Goal: Answer question/provide support: Share knowledge or assist other users

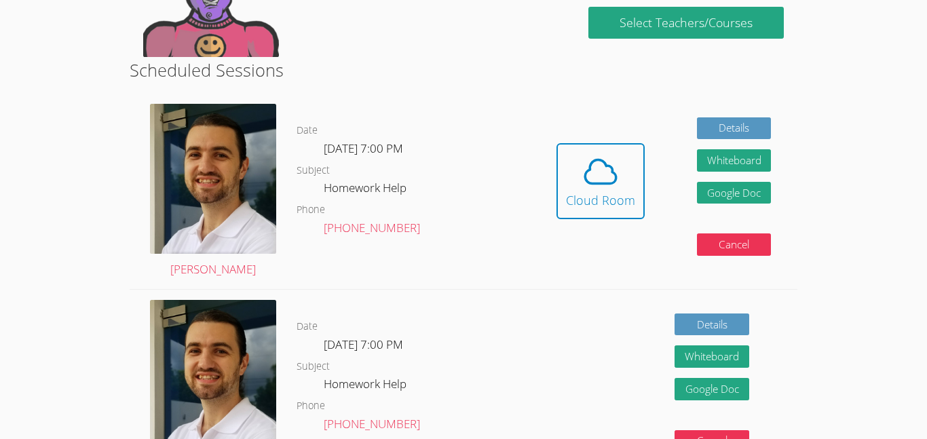
scroll to position [298, 0]
click at [627, 164] on span at bounding box center [600, 172] width 69 height 38
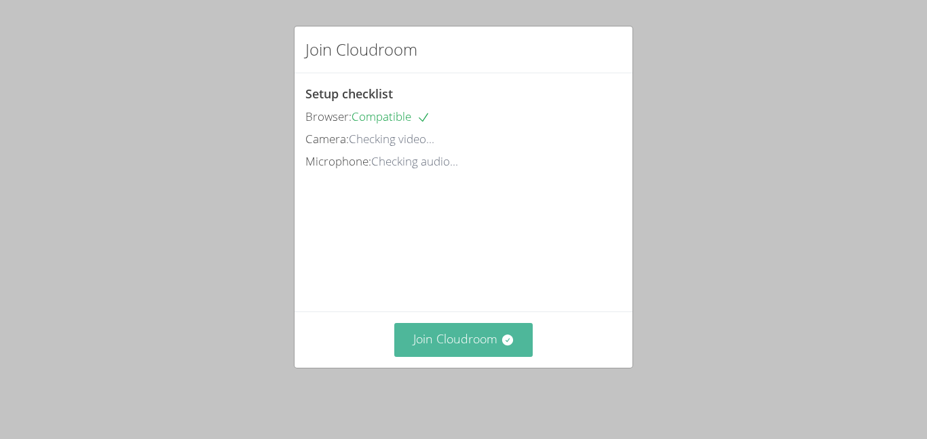
click at [518, 338] on button "Join Cloudroom" at bounding box center [463, 339] width 139 height 33
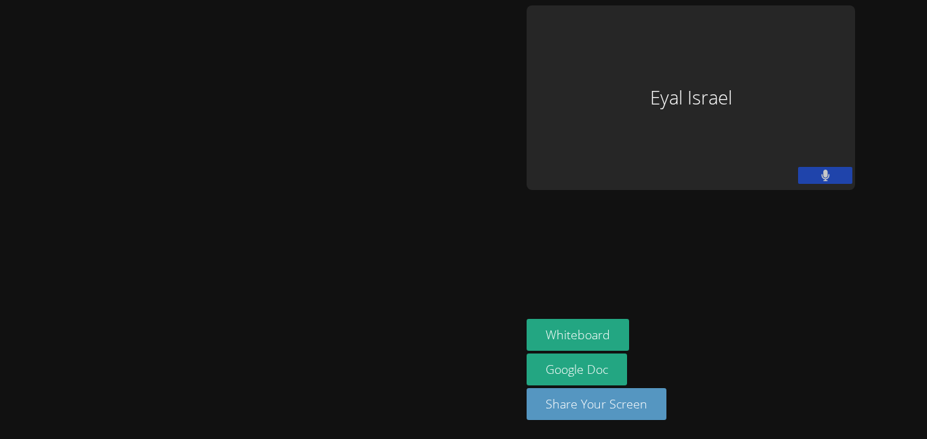
click at [725, 124] on div "Eyal Israel" at bounding box center [690, 97] width 328 height 184
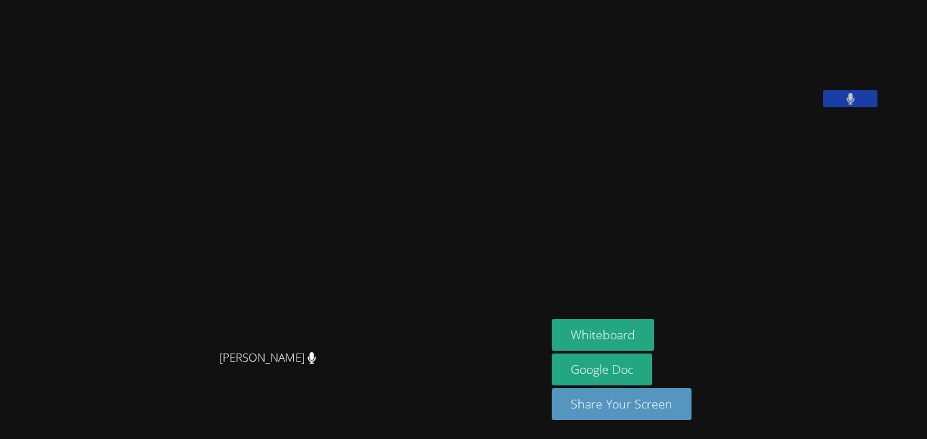
click at [877, 107] on button at bounding box center [850, 98] width 54 height 17
click at [316, 364] on icon at bounding box center [312, 358] width 8 height 12
click at [792, 302] on aside "Eyal Israel Whiteboard Google Doc Share Your Screen" at bounding box center [715, 219] width 339 height 439
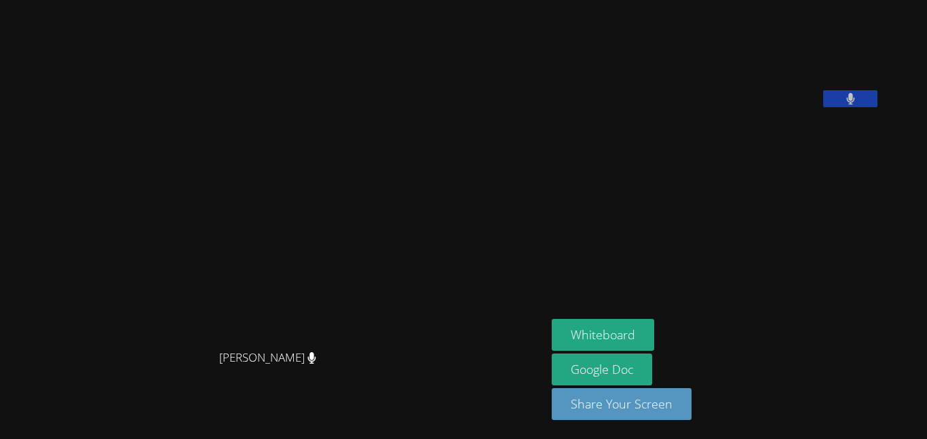
click at [792, 302] on aside "Eyal Israel Whiteboard Google Doc Share Your Screen" at bounding box center [715, 219] width 339 height 439
click at [817, 428] on div "Whiteboard Google Doc Share Your Screen" at bounding box center [715, 375] width 328 height 112
click at [864, 425] on div "Whiteboard Google Doc Share Your Screen" at bounding box center [715, 375] width 328 height 112
click at [880, 382] on div "Whiteboard Google Doc Share Your Screen" at bounding box center [715, 375] width 328 height 112
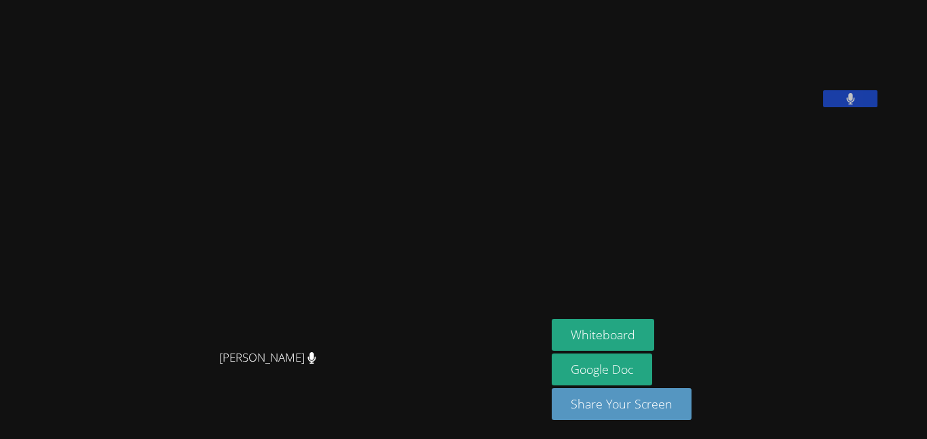
click at [172, 59] on video at bounding box center [273, 192] width 203 height 301
click at [621, 394] on button "Share Your Screen" at bounding box center [621, 404] width 140 height 32
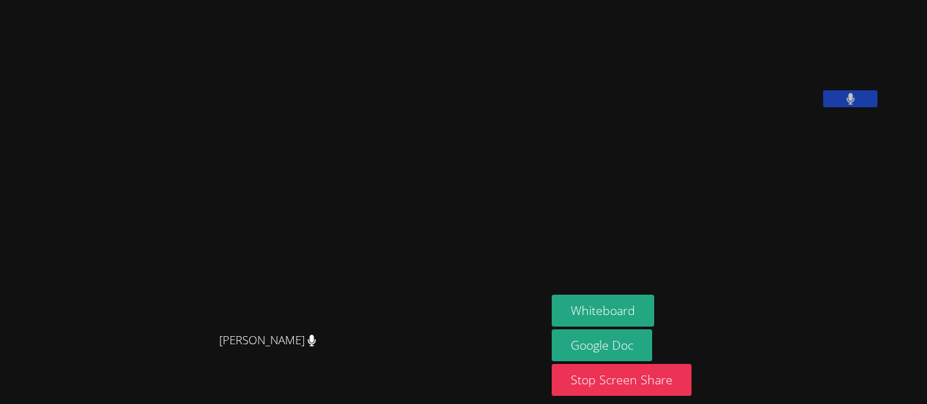
click at [38, 1] on main "[PERSON_NAME] [PERSON_NAME]" at bounding box center [273, 202] width 546 height 404
click at [235, 189] on video at bounding box center [273, 174] width 203 height 301
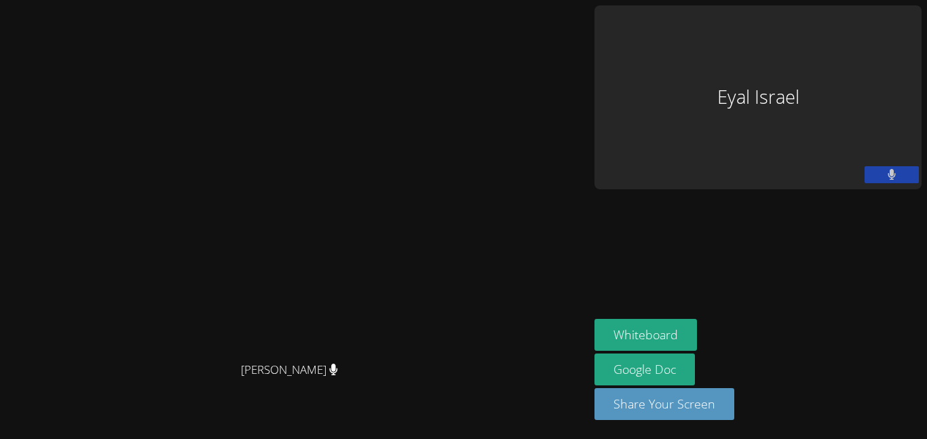
click at [783, 119] on aside "Eyal Israel Whiteboard Google Doc Share Your Screen" at bounding box center [758, 219] width 338 height 439
click at [808, 79] on div "Eyal Israel" at bounding box center [757, 97] width 327 height 184
click at [779, 108] on aside "Eyal Israel Whiteboard Google Doc Share Your Screen" at bounding box center [758, 219] width 338 height 439
click at [750, 212] on aside "Eyal Israel Whiteboard Google Doc Share Your Screen" at bounding box center [758, 219] width 338 height 439
click at [697, 351] on button "Whiteboard" at bounding box center [645, 335] width 102 height 32
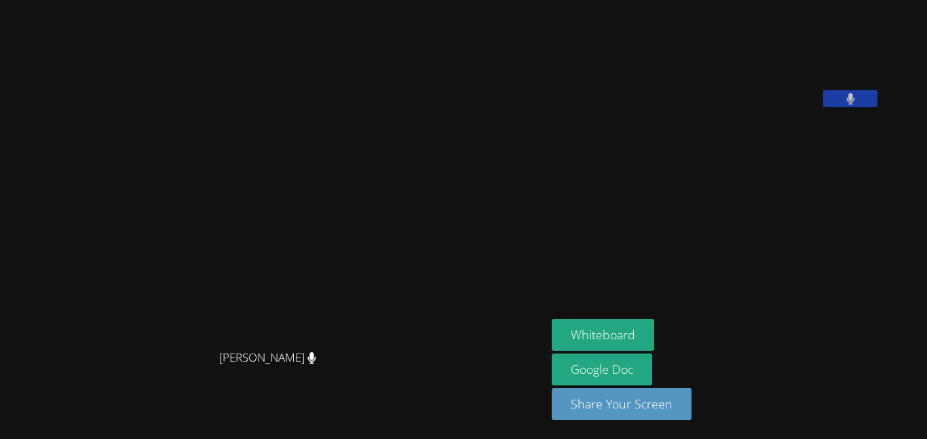
drag, startPoint x: 766, startPoint y: 274, endPoint x: 800, endPoint y: 262, distance: 36.0
click at [800, 262] on aside "Eyal Israel Whiteboard Google Doc Share Your Screen" at bounding box center [715, 219] width 339 height 439
click at [799, 262] on aside "Eyal Israel Whiteboard Google Doc Share Your Screen" at bounding box center [715, 219] width 339 height 439
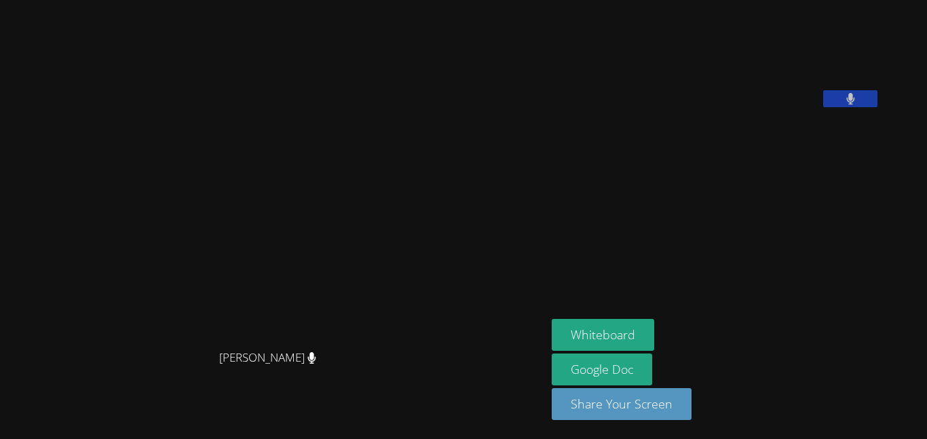
drag, startPoint x: 799, startPoint y: 262, endPoint x: 808, endPoint y: 261, distance: 8.8
click at [808, 261] on aside "Eyal Israel Whiteboard Google Doc Share Your Screen" at bounding box center [715, 219] width 339 height 439
click at [809, 260] on aside "Eyal Israel Whiteboard Google Doc Share Your Screen" at bounding box center [715, 219] width 339 height 439
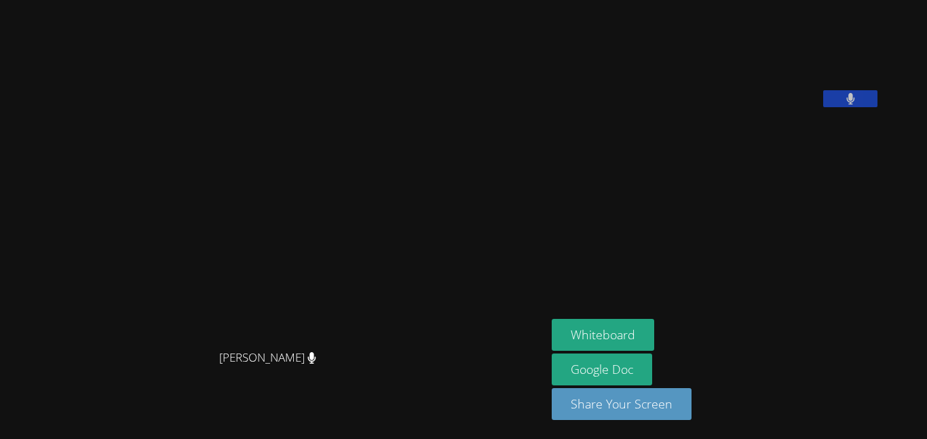
click at [808, 262] on aside "Eyal Israel Whiteboard Google Doc Share Your Screen" at bounding box center [715, 219] width 339 height 439
click at [809, 260] on aside "Eyal Israel Whiteboard Google Doc Share Your Screen" at bounding box center [715, 219] width 339 height 439
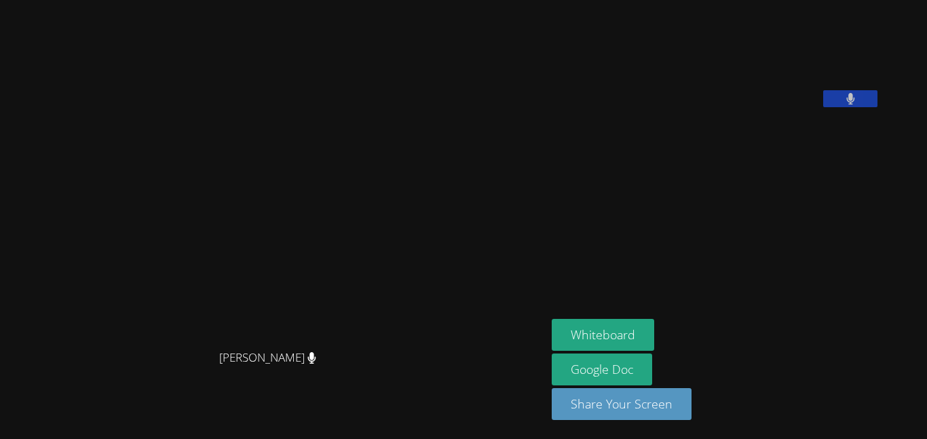
click at [809, 260] on aside "Eyal Israel Whiteboard Google Doc Share Your Screen" at bounding box center [715, 219] width 339 height 439
click at [606, 198] on aside "Eyal Israel Whiteboard Google Doc Share Your Screen" at bounding box center [715, 219] width 339 height 439
click at [610, 338] on button "Whiteboard" at bounding box center [602, 335] width 102 height 32
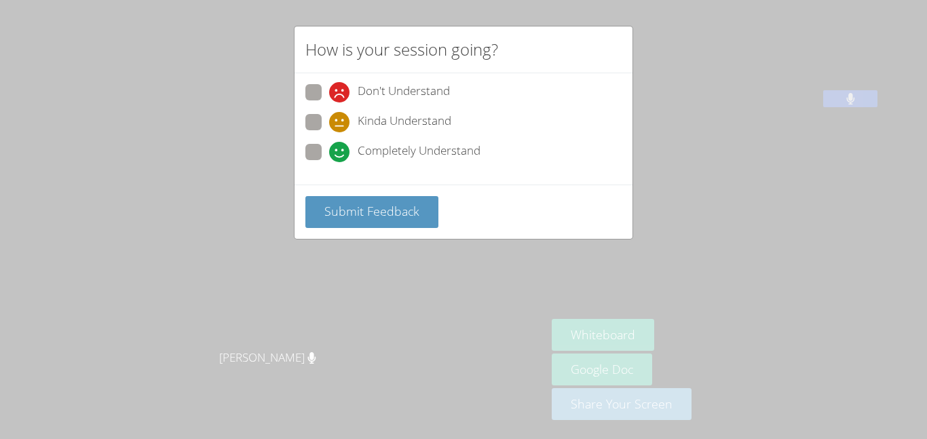
click at [329, 162] on span at bounding box center [329, 162] width 0 height 0
click at [329, 152] on input "Completely Understand" at bounding box center [335, 150] width 12 height 12
radio input "true"
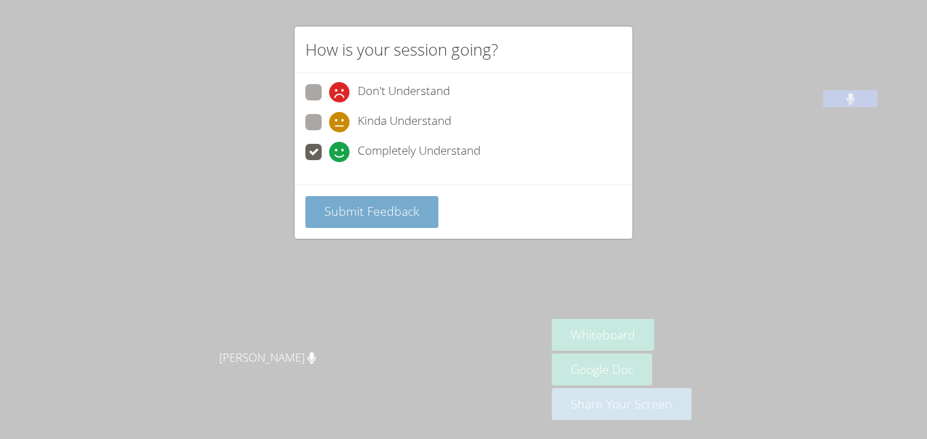
click at [355, 206] on span "Submit Feedback" at bounding box center [371, 211] width 95 height 16
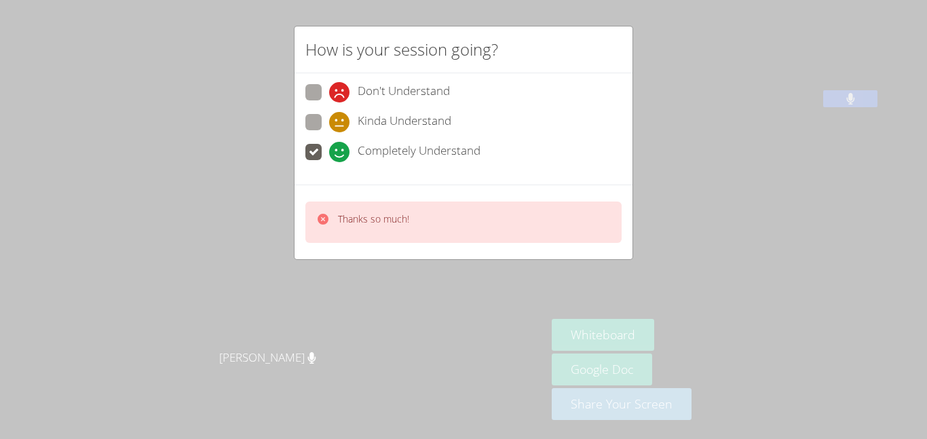
click at [507, 206] on div "Thanks so much!" at bounding box center [463, 221] width 316 height 41
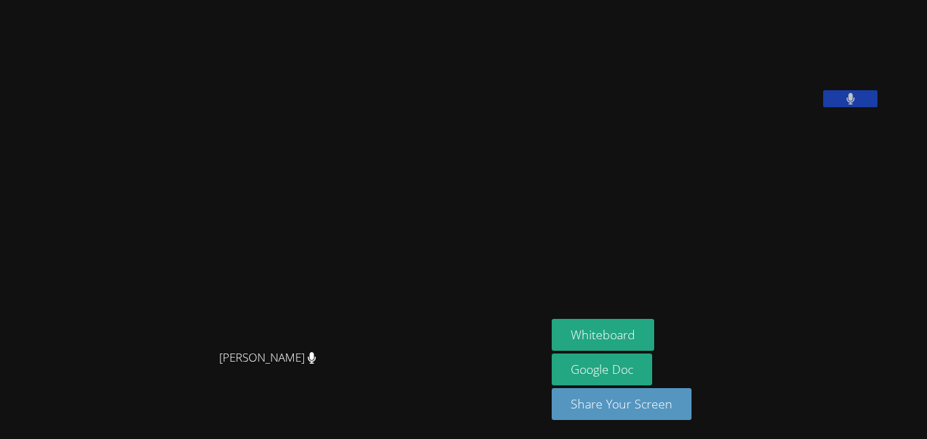
click at [458, 102] on video at bounding box center [272, 192] width 535 height 301
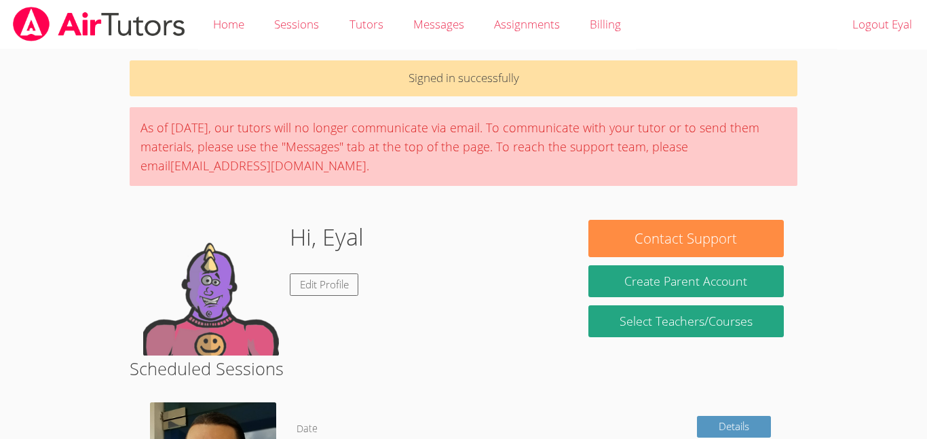
scroll to position [298, 0]
